Goal: Information Seeking & Learning: Learn about a topic

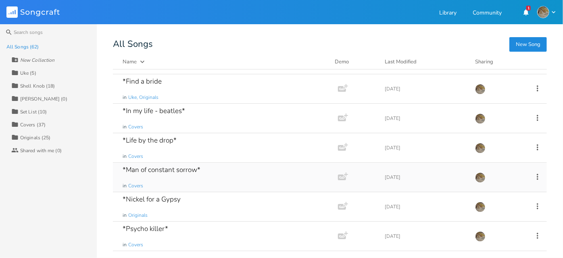
scroll to position [36, 0]
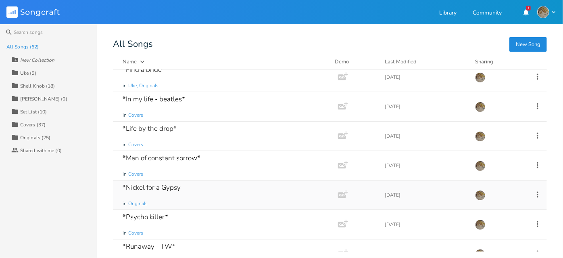
click at [204, 183] on div "*Nickel for a Gypsy in Originals" at bounding box center [224, 194] width 202 height 29
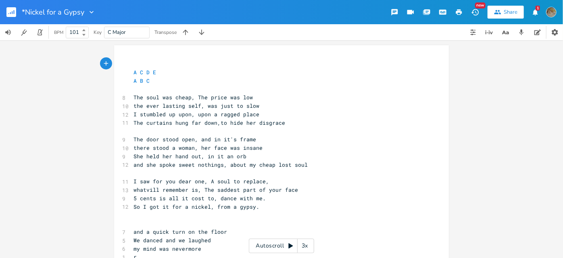
click at [154, 78] on pre "A B C" at bounding box center [277, 81] width 291 height 8
click at [179, 74] on pre "A C D E" at bounding box center [277, 72] width 291 height 8
click at [13, 12] on rect "button" at bounding box center [11, 12] width 10 height 10
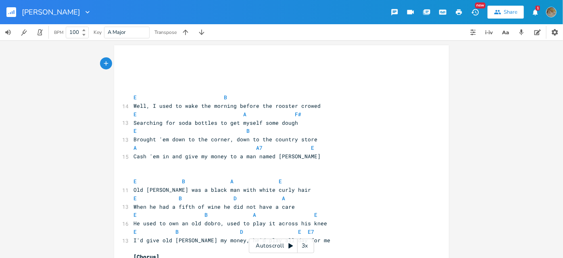
click at [292, 243] on icon at bounding box center [290, 245] width 6 height 6
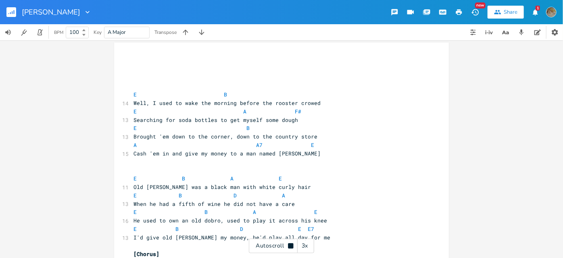
click at [148, 63] on pre at bounding box center [277, 61] width 291 height 8
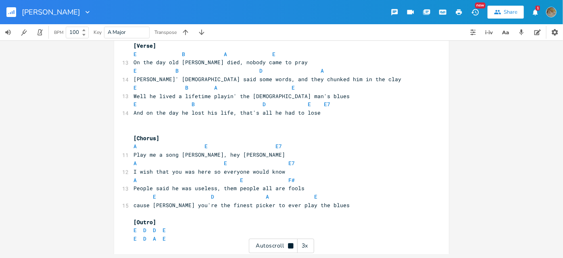
scroll to position [564, 0]
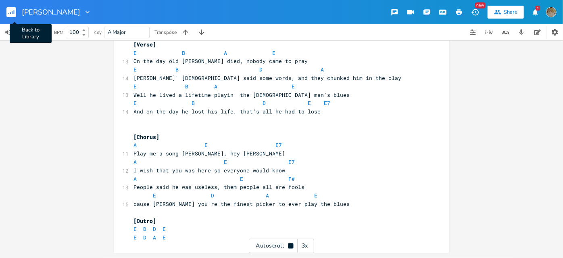
click at [12, 13] on icon "button" at bounding box center [12, 12] width 1 height 3
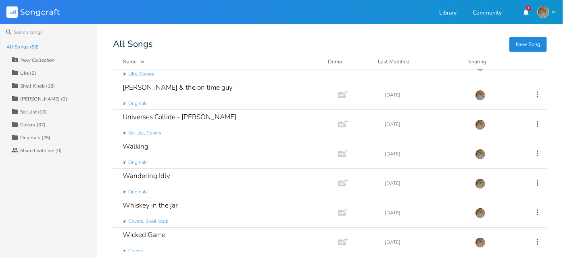
scroll to position [1635, 0]
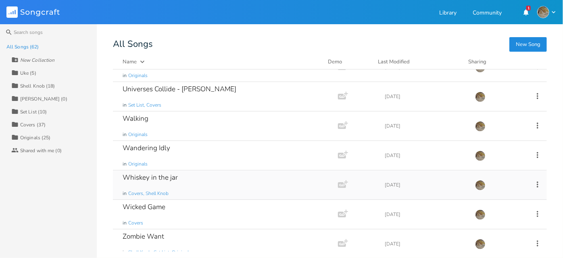
click at [184, 176] on div "Whiskey in the jar in Covers, Shell Knob" at bounding box center [224, 184] width 202 height 29
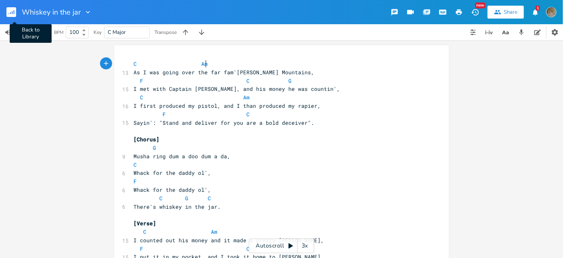
click at [13, 10] on rect "button" at bounding box center [11, 12] width 10 height 10
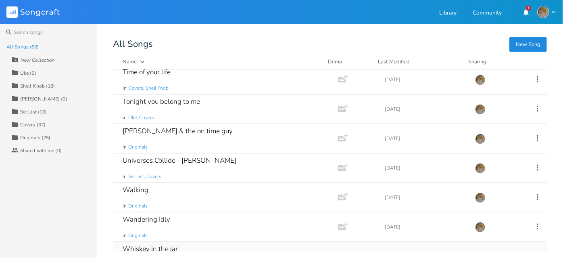
scroll to position [1635, 0]
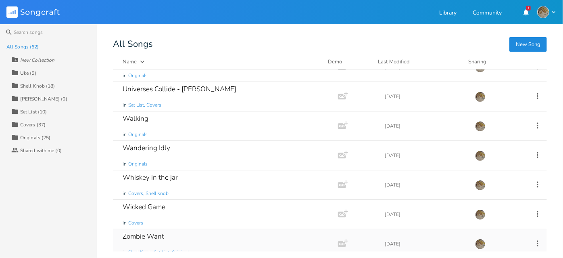
click at [155, 233] on div "Zombie Want" at bounding box center [144, 236] width 42 height 7
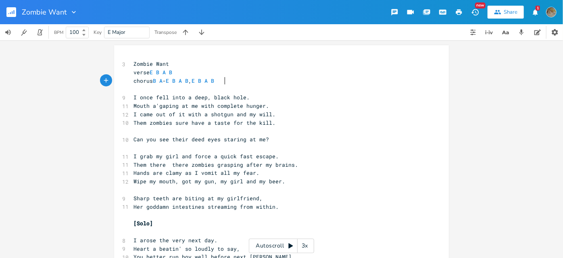
click at [217, 83] on span "chorus B A - E B A B , E B A B" at bounding box center [175, 80] width 84 height 7
